Goal: Obtain resource: Download file/media

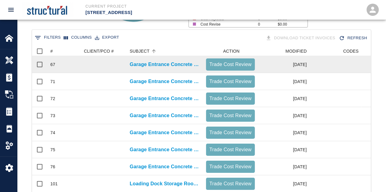
scroll to position [266, 333]
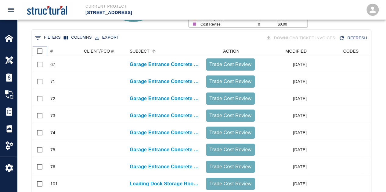
click at [49, 54] on icon at bounding box center [47, 51] width 7 height 7
click at [52, 51] on div "#" at bounding box center [51, 51] width 2 height 10
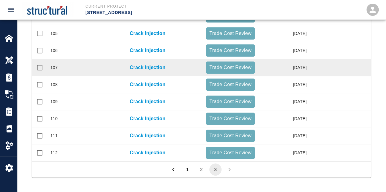
scroll to position [263, 0]
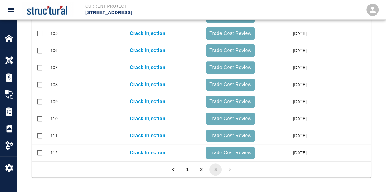
click at [202, 173] on button "2" at bounding box center [201, 170] width 12 height 12
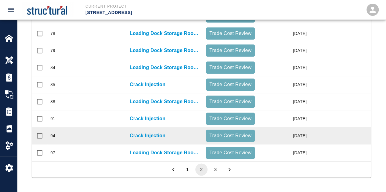
scroll to position [351, 0]
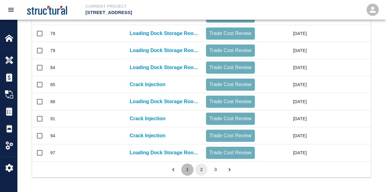
click at [190, 172] on button "1" at bounding box center [187, 170] width 12 height 12
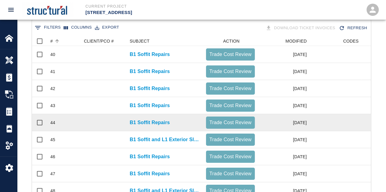
scroll to position [107, 0]
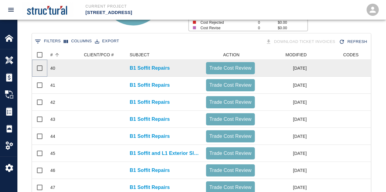
drag, startPoint x: 40, startPoint y: 68, endPoint x: 37, endPoint y: 75, distance: 7.0
click at [39, 68] on input "Select row" at bounding box center [39, 68] width 13 height 13
checkbox input "true"
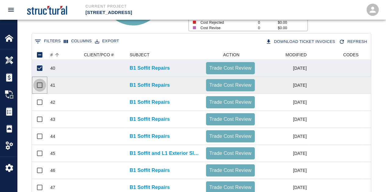
drag, startPoint x: 37, startPoint y: 84, endPoint x: 38, endPoint y: 90, distance: 5.2
click at [38, 86] on input "Select row" at bounding box center [39, 85] width 13 height 13
checkbox input "true"
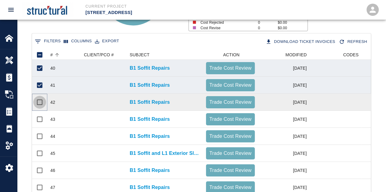
click at [40, 102] on input "Select row" at bounding box center [39, 102] width 13 height 13
checkbox input "true"
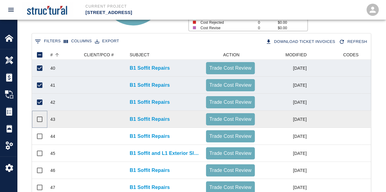
click at [39, 120] on input "Select row" at bounding box center [39, 119] width 13 height 13
checkbox input "true"
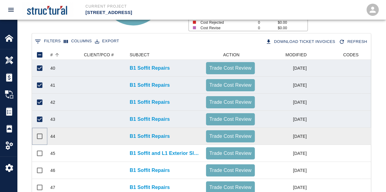
click at [38, 138] on input "Select row" at bounding box center [39, 136] width 13 height 13
checkbox input "true"
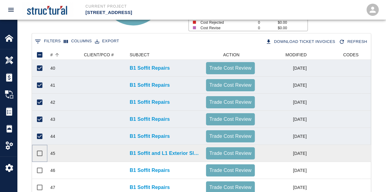
click at [39, 154] on input "Select row" at bounding box center [39, 153] width 13 height 13
checkbox input "true"
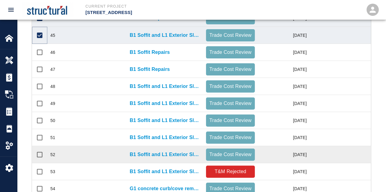
scroll to position [229, 0]
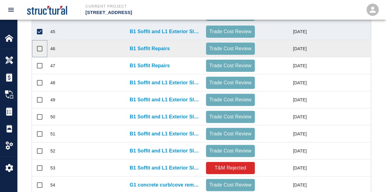
click at [41, 48] on input "Select row" at bounding box center [39, 48] width 13 height 13
checkbox input "true"
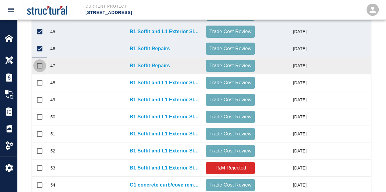
click at [38, 68] on input "Select row" at bounding box center [39, 65] width 13 height 13
checkbox input "true"
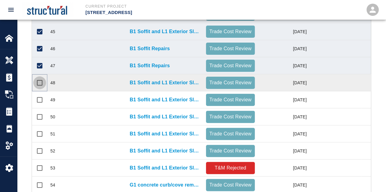
drag, startPoint x: 38, startPoint y: 80, endPoint x: 39, endPoint y: 87, distance: 7.3
click at [38, 80] on input "Select row" at bounding box center [39, 83] width 13 height 13
checkbox input "true"
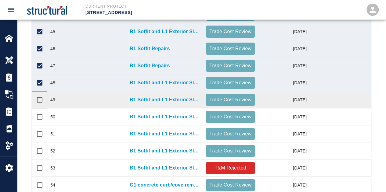
click at [39, 99] on input "Select row" at bounding box center [39, 100] width 13 height 13
checkbox input "true"
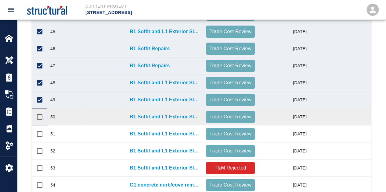
click at [39, 117] on input "Select row" at bounding box center [39, 117] width 13 height 13
checkbox input "true"
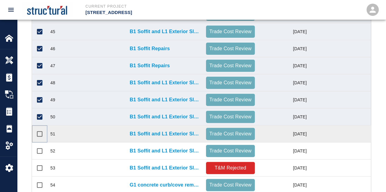
click at [38, 130] on input "Select row" at bounding box center [39, 134] width 13 height 13
checkbox input "true"
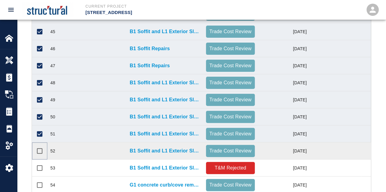
click at [40, 147] on input "Select row" at bounding box center [39, 151] width 13 height 13
checkbox input "true"
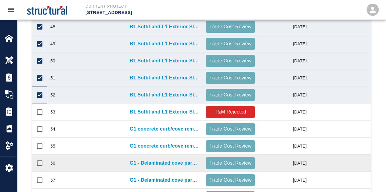
scroll to position [290, 0]
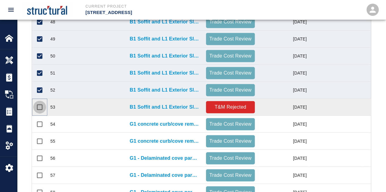
click at [39, 107] on input "Select row" at bounding box center [39, 107] width 13 height 13
checkbox input "true"
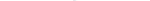
scroll to position [61, 0]
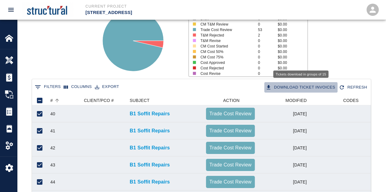
click at [287, 86] on button "Download Ticket Invoices" at bounding box center [300, 87] width 73 height 11
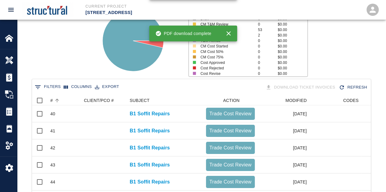
checkbox input "false"
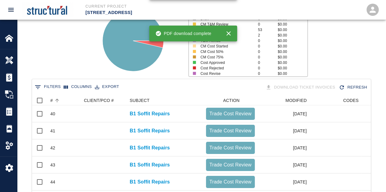
checkbox input "false"
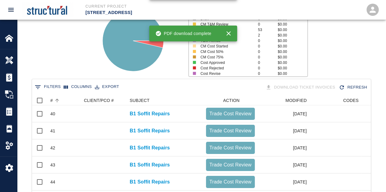
checkbox input "false"
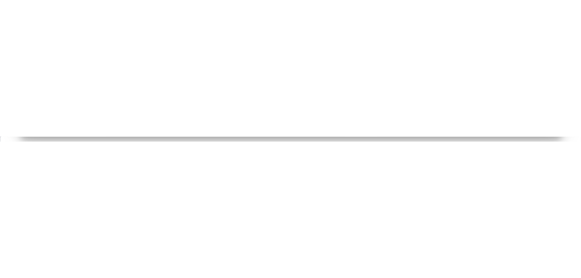
scroll to position [347, 529]
